Goal: Task Accomplishment & Management: Complete application form

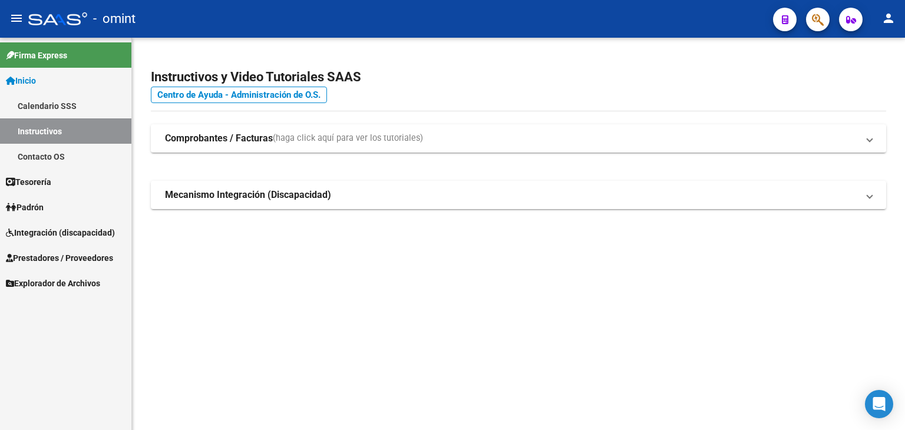
drag, startPoint x: 42, startPoint y: 229, endPoint x: 38, endPoint y: 256, distance: 26.8
click at [42, 230] on span "Integración (discapacidad)" at bounding box center [60, 232] width 109 height 13
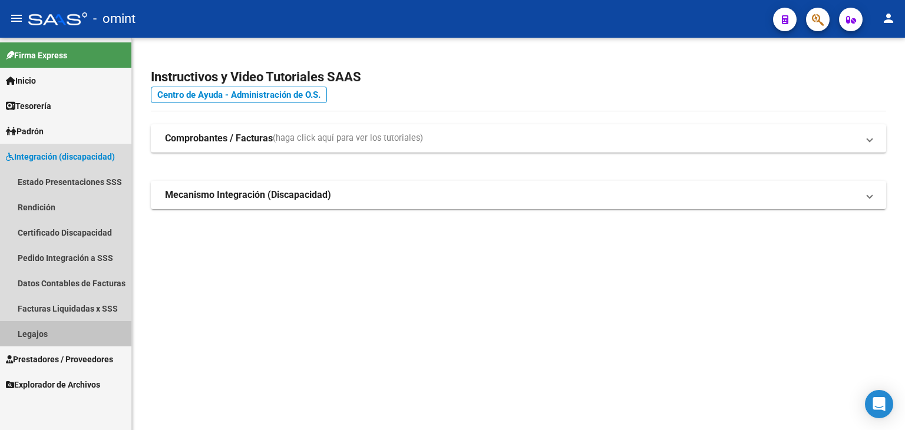
click at [34, 335] on link "Legajos" at bounding box center [65, 333] width 131 height 25
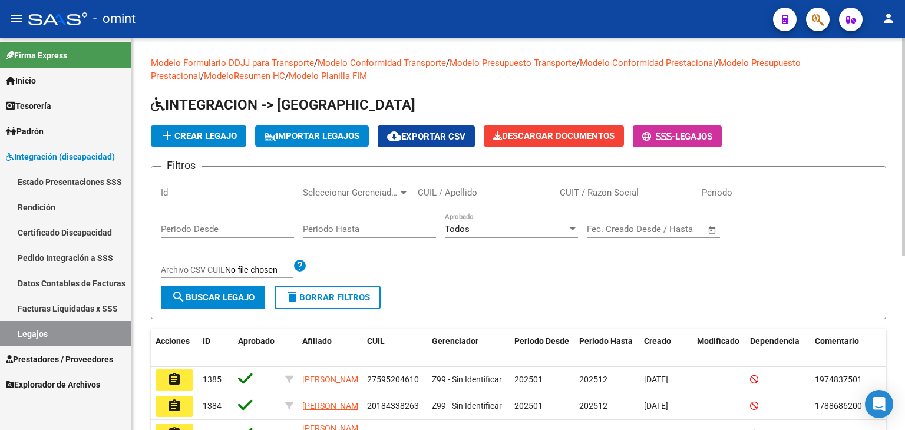
click at [478, 184] on div "CUIL / Apellido" at bounding box center [484, 188] width 133 height 25
type input "rota"
click at [249, 293] on span "search Buscar Legajo" at bounding box center [212, 297] width 83 height 11
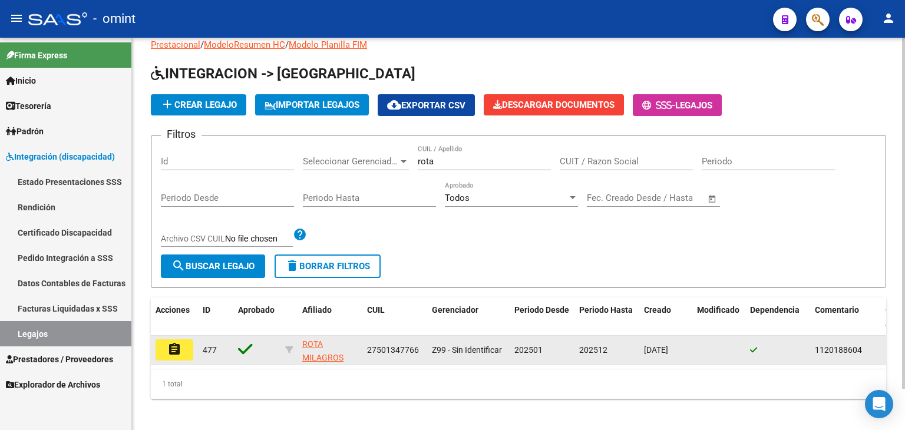
scroll to position [46, 0]
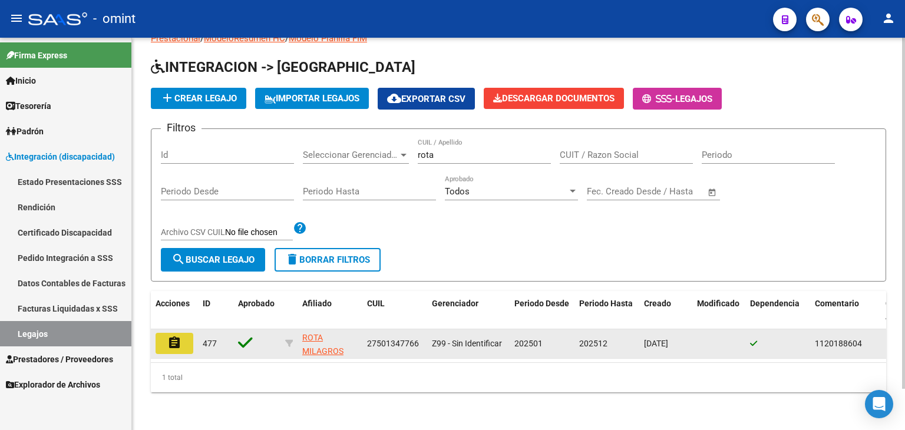
click at [178, 337] on mat-icon "assignment" at bounding box center [174, 343] width 14 height 14
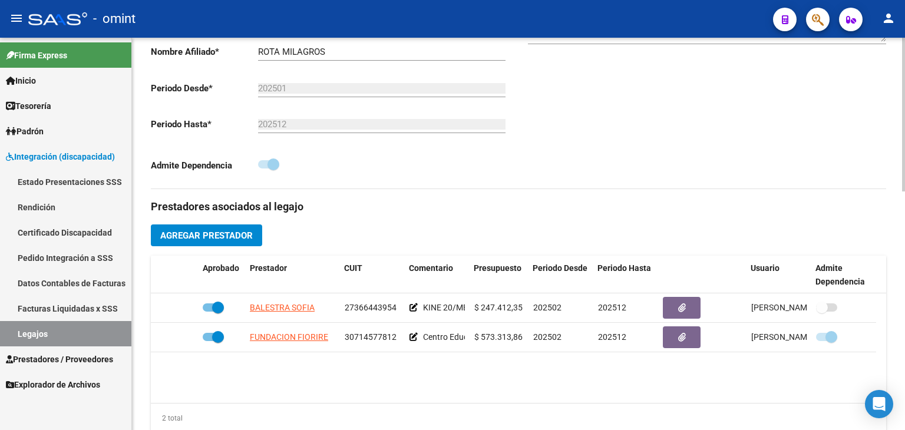
scroll to position [295, 0]
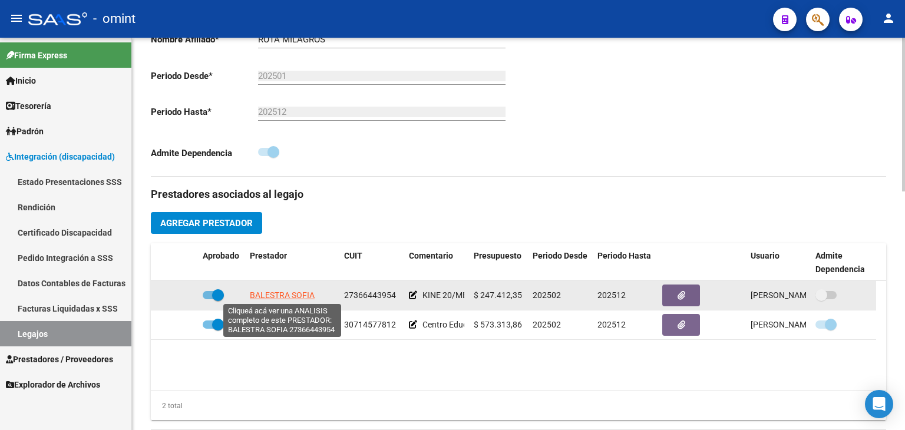
click at [287, 295] on span "BALESTRA SOFIA" at bounding box center [282, 294] width 65 height 9
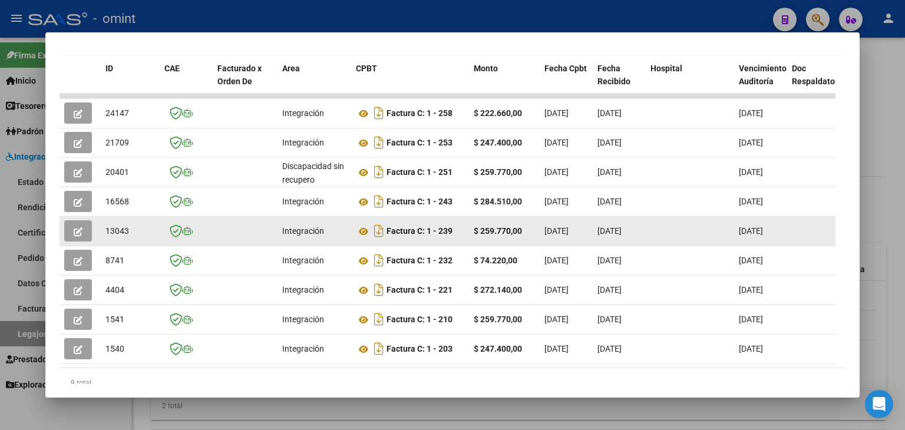
scroll to position [271, 0]
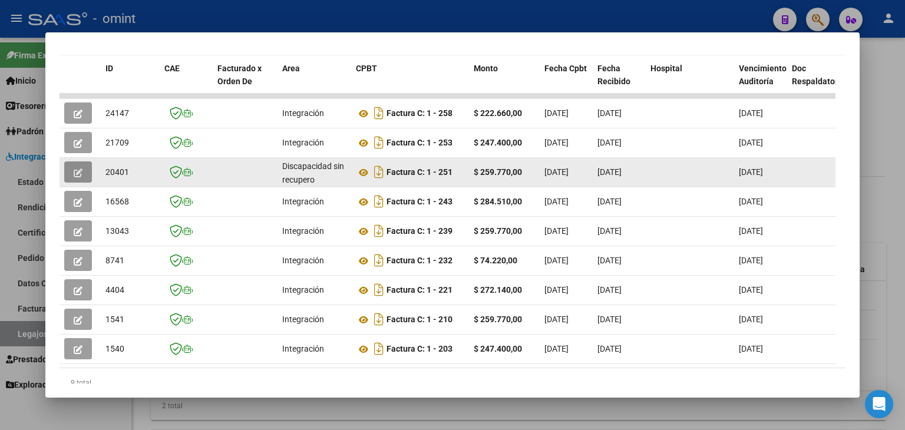
click at [82, 170] on icon "button" at bounding box center [78, 172] width 9 height 9
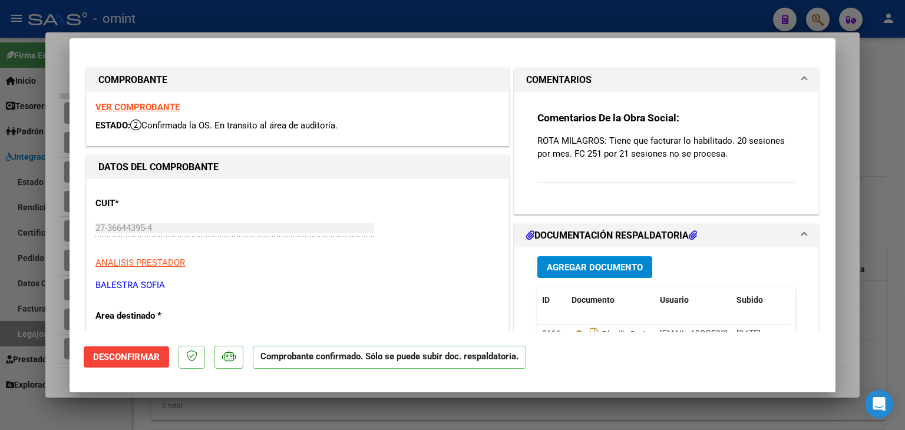
type input "$ 0,00"
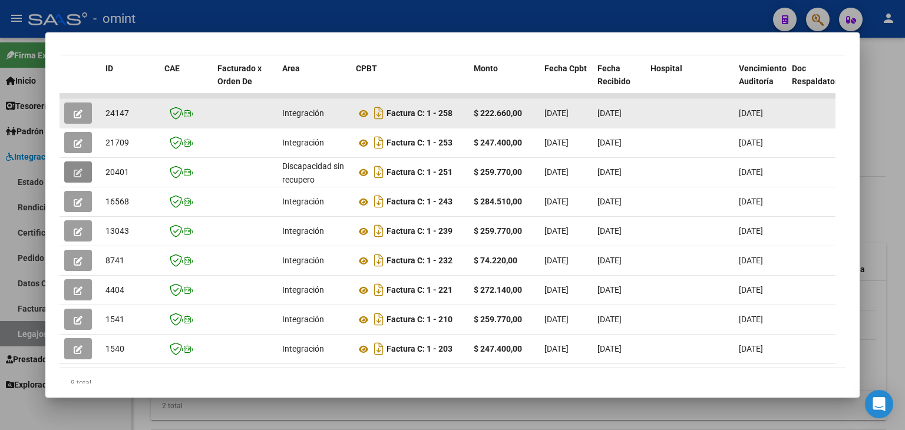
click at [80, 111] on icon "button" at bounding box center [78, 114] width 9 height 9
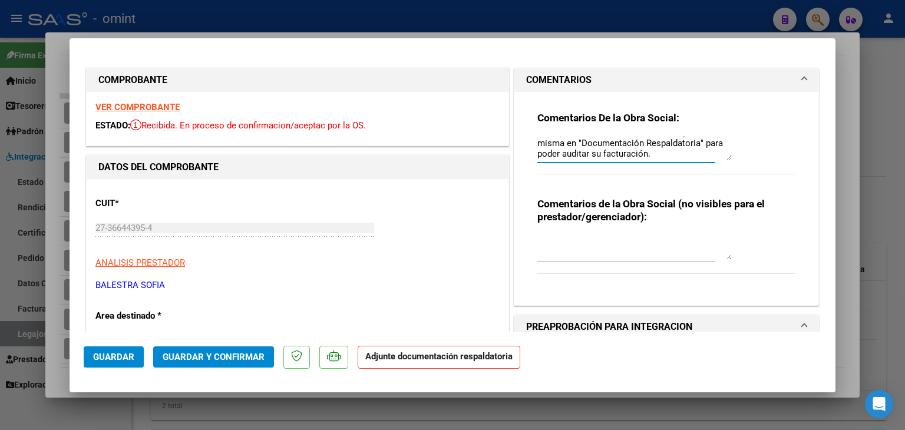
scroll to position [0, 0]
drag, startPoint x: 650, startPoint y: 155, endPoint x: 505, endPoint y: 128, distance: 147.5
click at [511, 128] on div "COMENTARIOS Comentarios De la Obra Social: Falta planilla de asistencia. Debe c…" at bounding box center [666, 187] width 310 height 238
type input "$ 0,00"
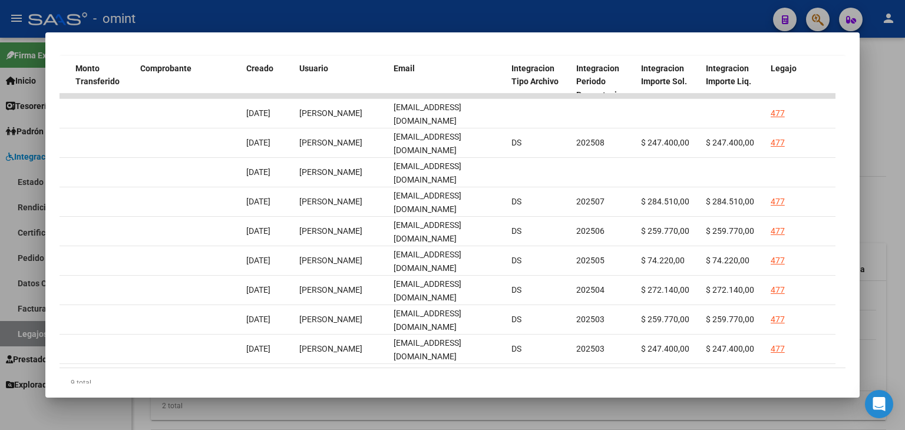
scroll to position [0, 1163]
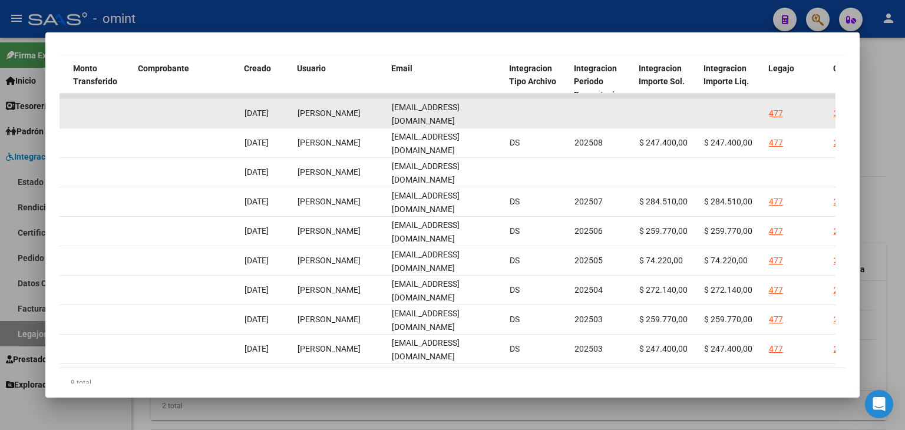
drag, startPoint x: 387, startPoint y: 112, endPoint x: 511, endPoint y: 112, distance: 123.7
click at [511, 112] on div "24147 Integración Factura C: 1 - 258 $ 222.660,00 [DATE] [DATE] [DATE] - [DATE]…" at bounding box center [169, 113] width 2544 height 29
copy div "[EMAIL_ADDRESS][DOMAIN_NAME]"
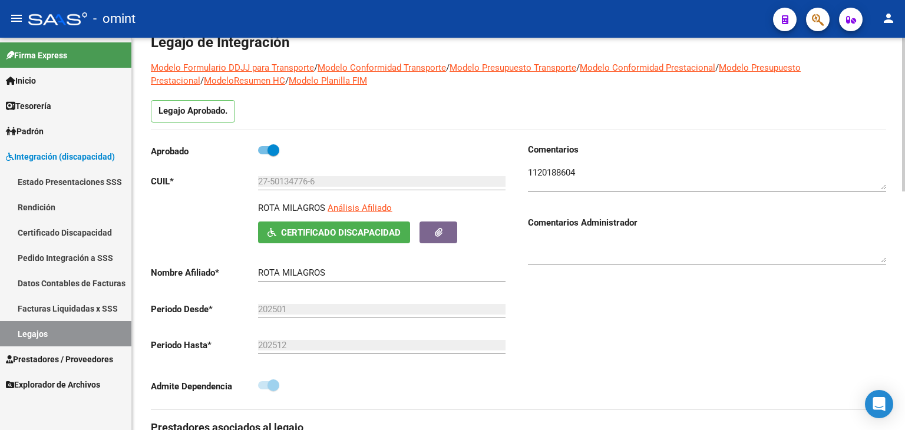
scroll to position [0, 0]
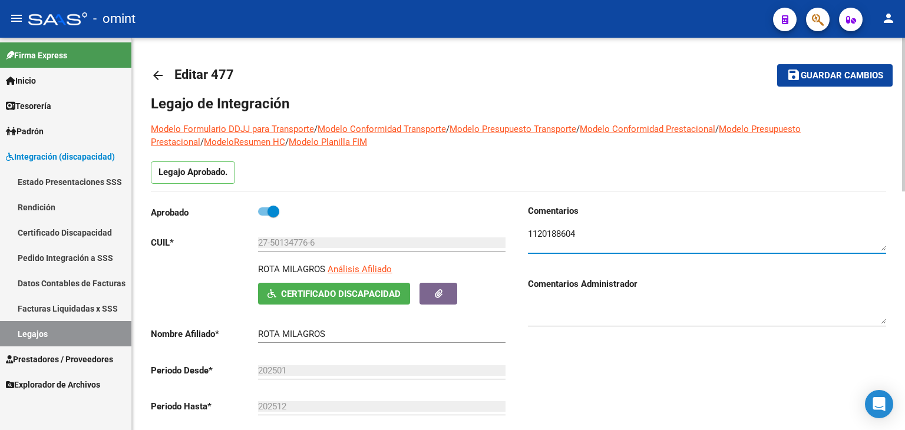
click at [556, 234] on textarea at bounding box center [707, 239] width 358 height 24
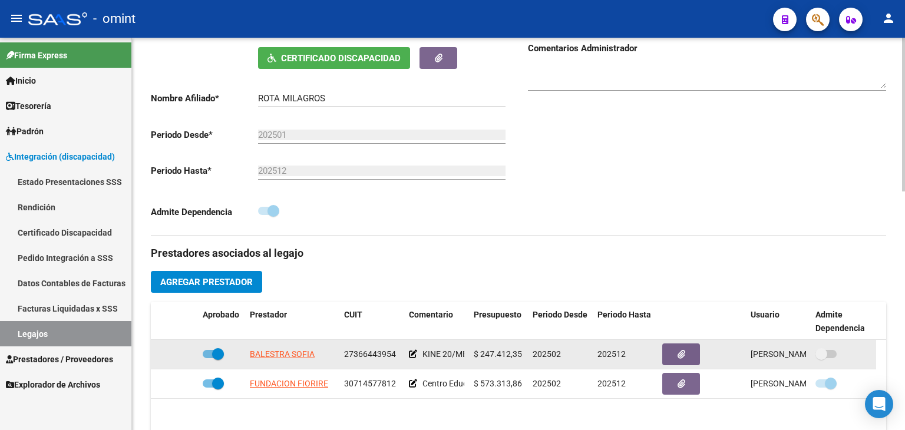
scroll to position [295, 0]
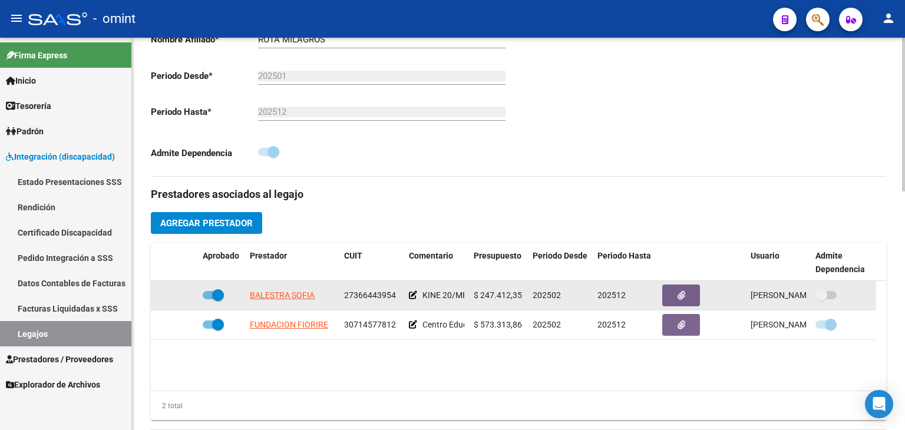
click at [358, 297] on span "27366443954" at bounding box center [370, 294] width 52 height 9
copy span "27366443954"
